Goal: Entertainment & Leisure: Consume media (video, audio)

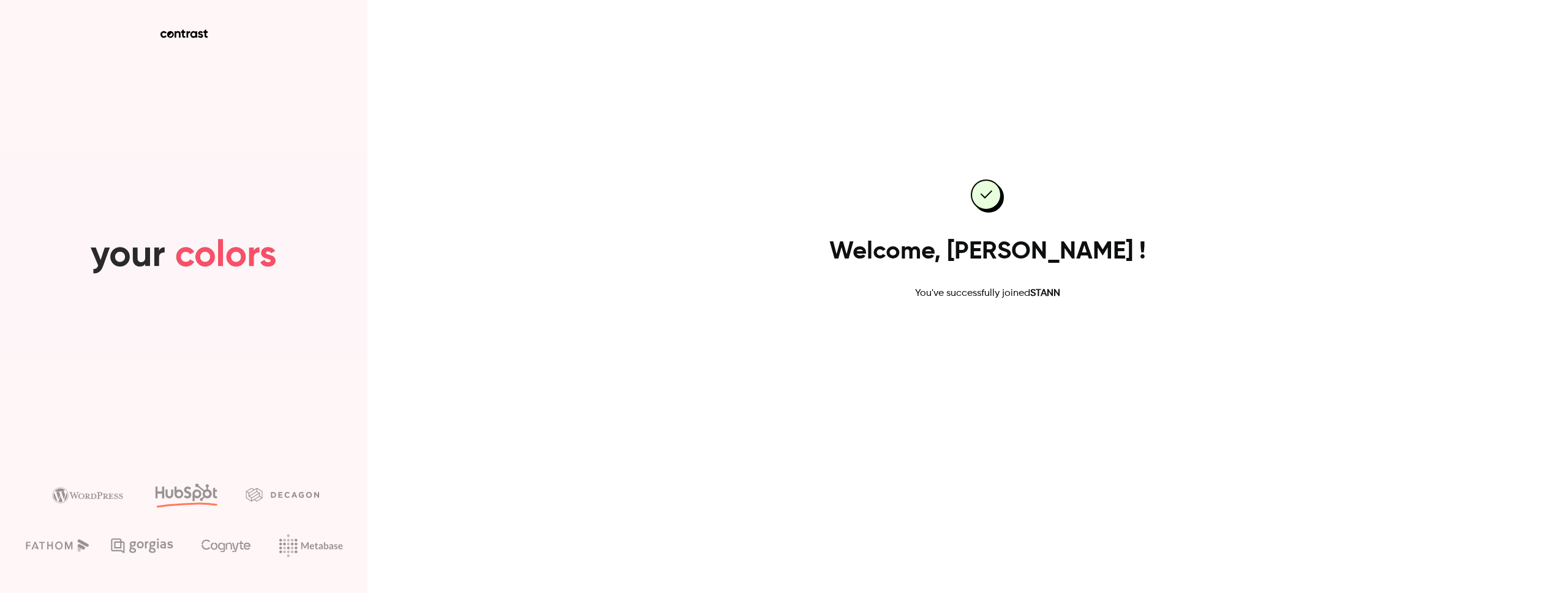
click at [969, 338] on link "Go to dashboard" at bounding box center [987, 340] width 104 height 30
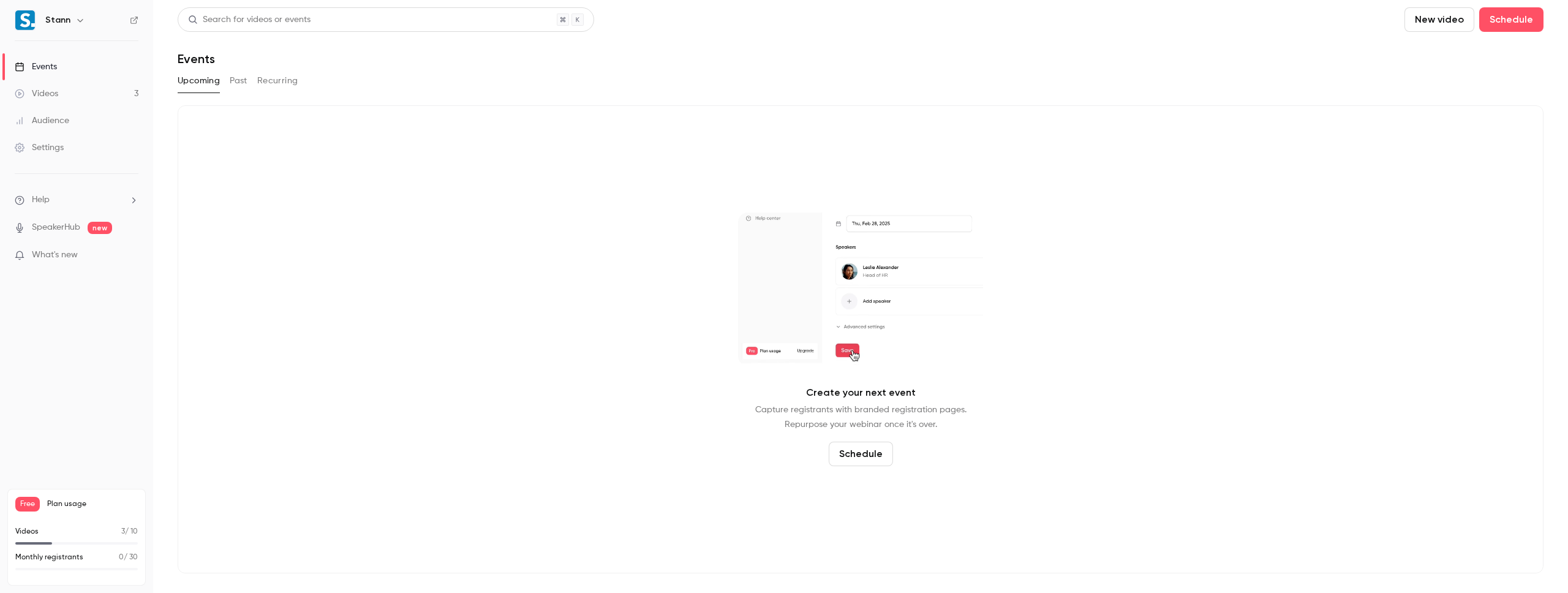
click at [40, 90] on div "Videos" at bounding box center [36, 94] width 44 height 12
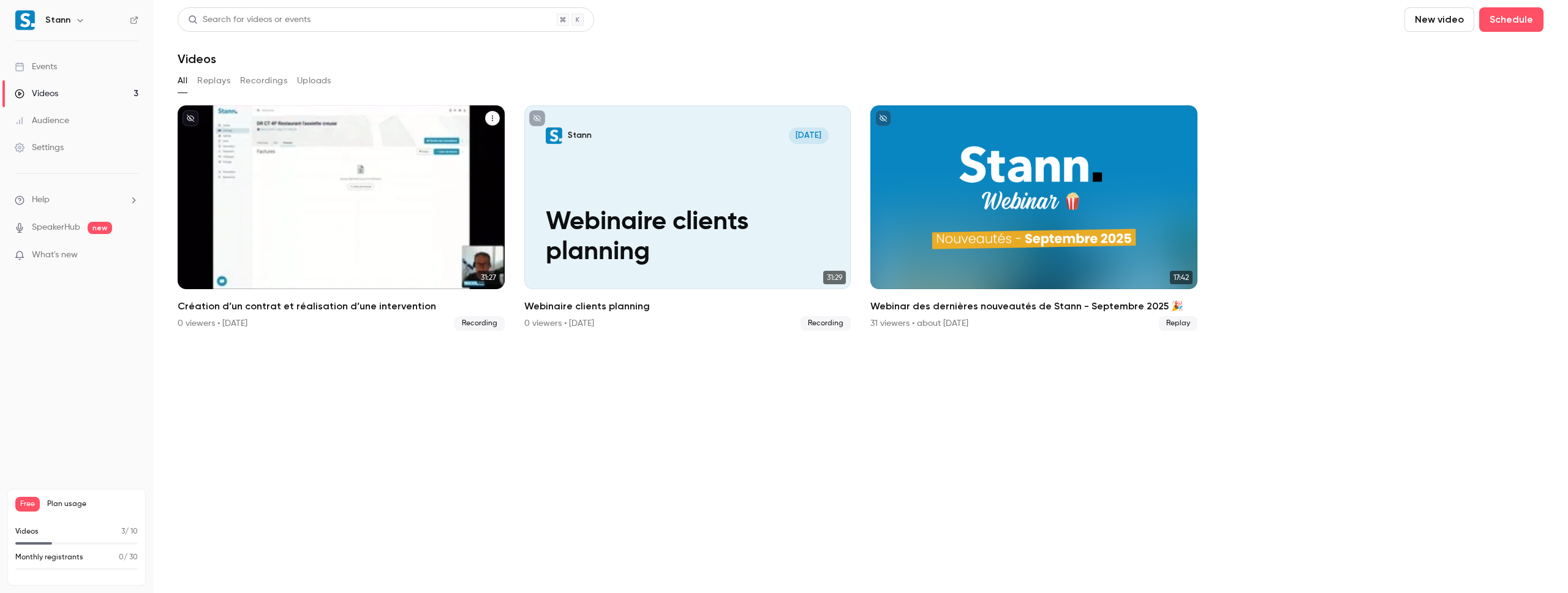
click at [364, 191] on p "Création d’un contrat et réalisation d’une intervention" at bounding box center [341, 223] width 283 height 89
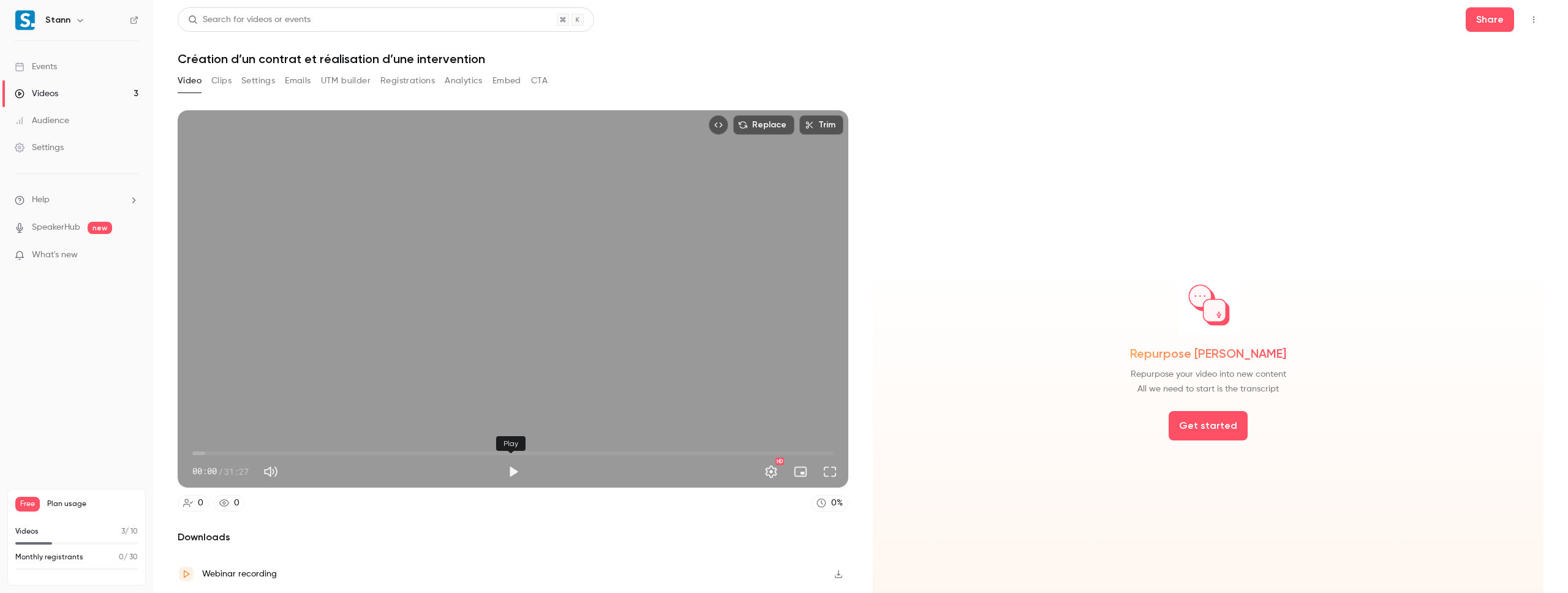
click at [516, 470] on button "Play" at bounding box center [513, 471] width 24 height 24
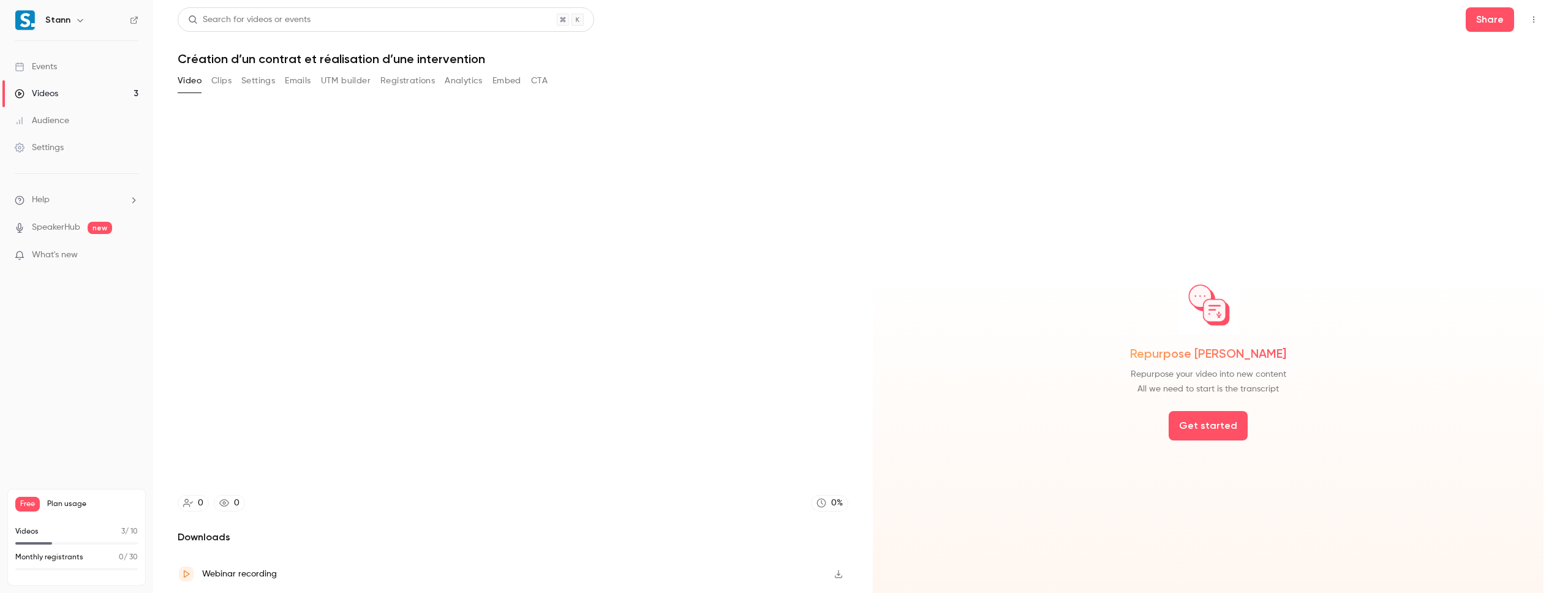
type input "****"
click at [501, 460] on button "Pause" at bounding box center [513, 471] width 24 height 24
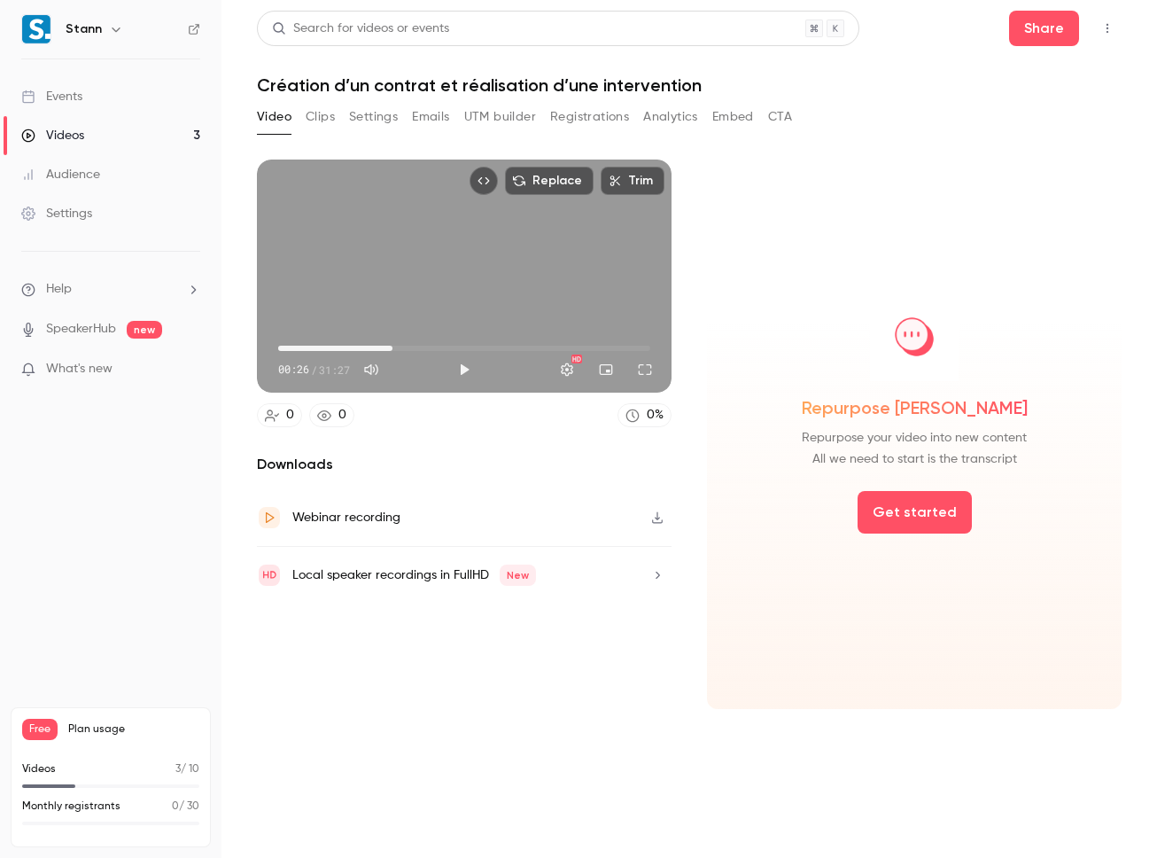
click at [393, 349] on span "09:39" at bounding box center [464, 348] width 372 height 28
click at [469, 370] on button "Play" at bounding box center [464, 369] width 35 height 35
click at [646, 365] on button "Full screen" at bounding box center [644, 369] width 35 height 35
click at [465, 368] on button "Pause" at bounding box center [464, 369] width 35 height 35
type input "******"
